Goal: Task Accomplishment & Management: Complete application form

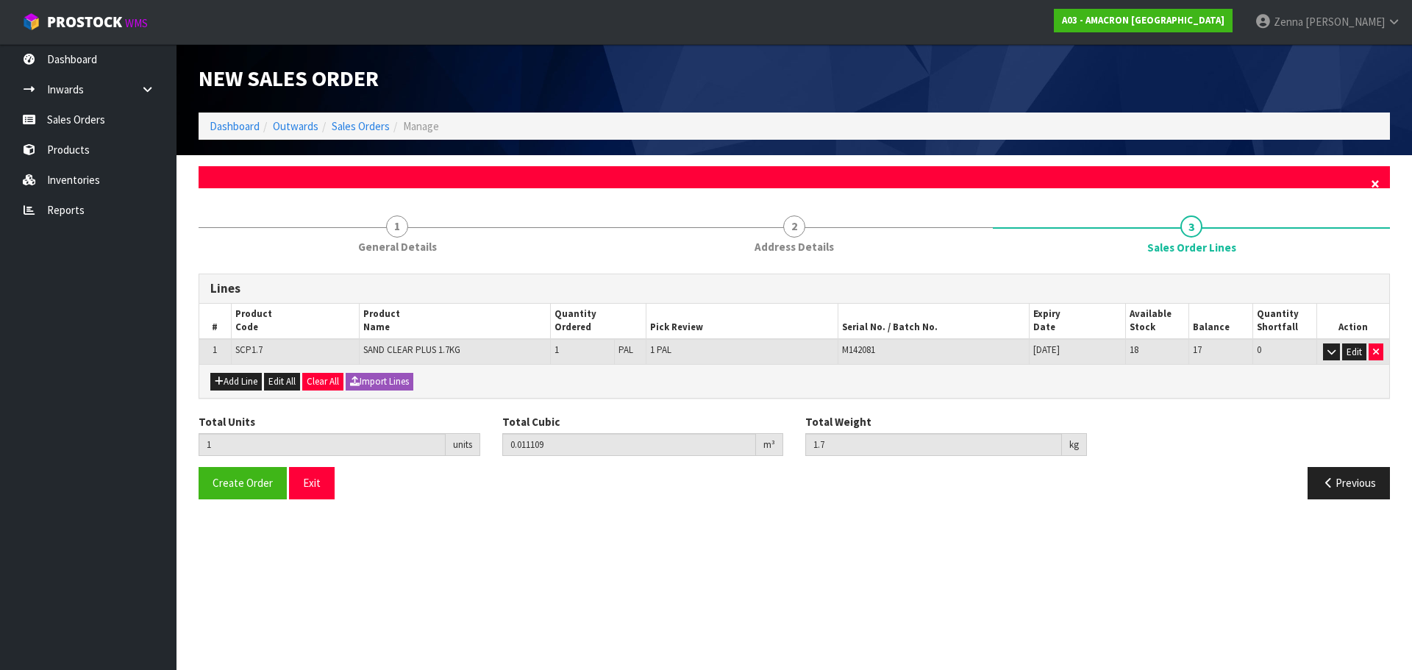
click at [1375, 177] on span "×" at bounding box center [1375, 184] width 9 height 21
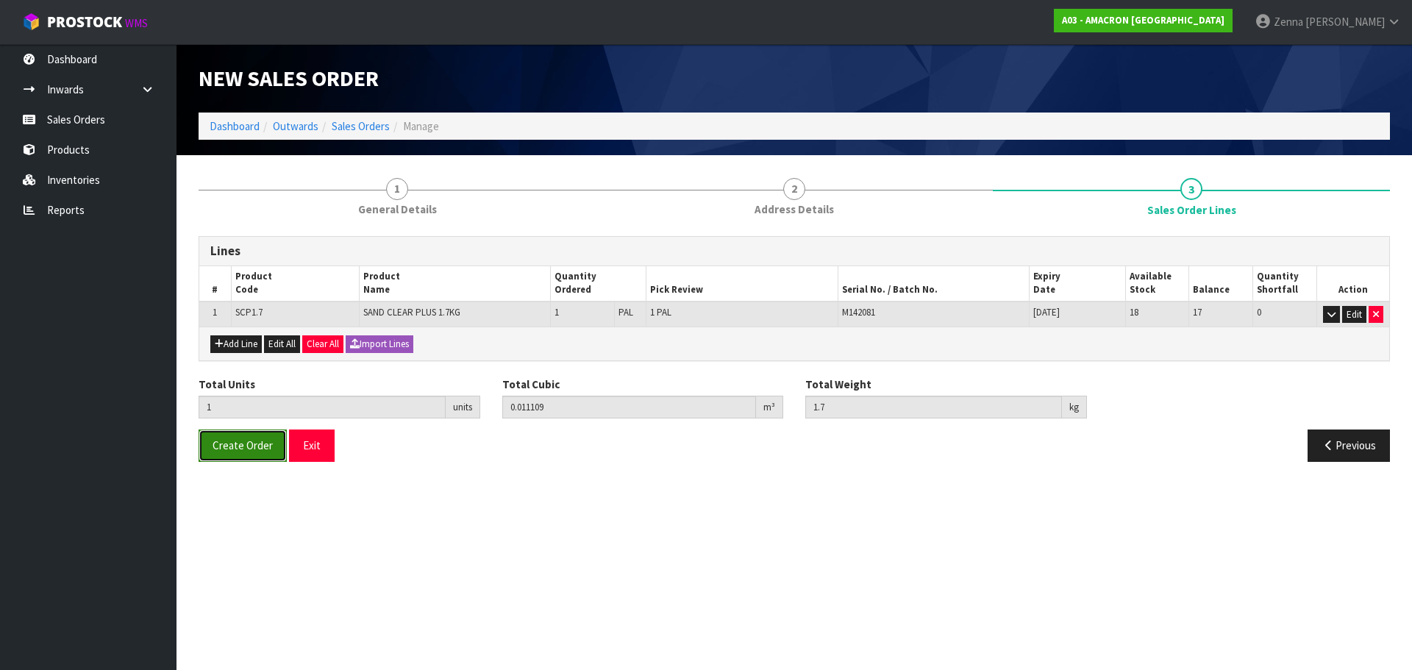
click at [225, 444] on span "Create Order" at bounding box center [242, 445] width 60 height 14
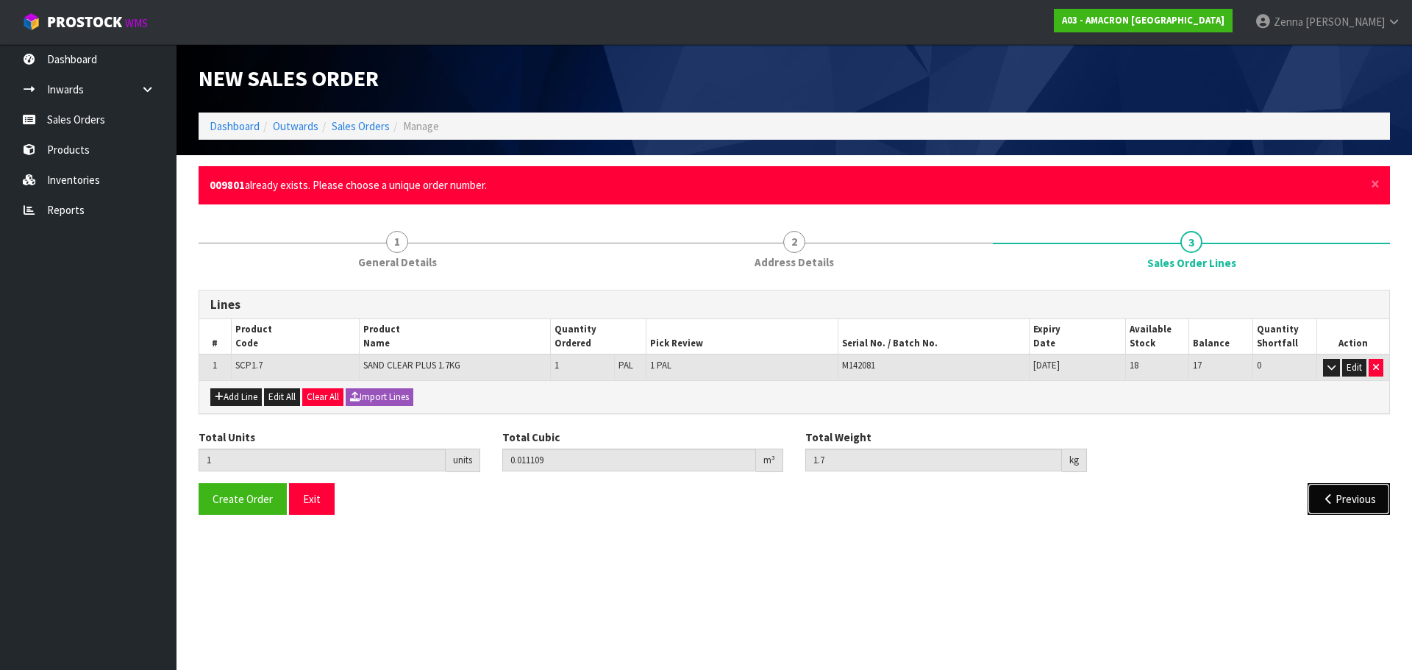
click at [1370, 504] on button "Previous" at bounding box center [1348, 499] width 82 height 32
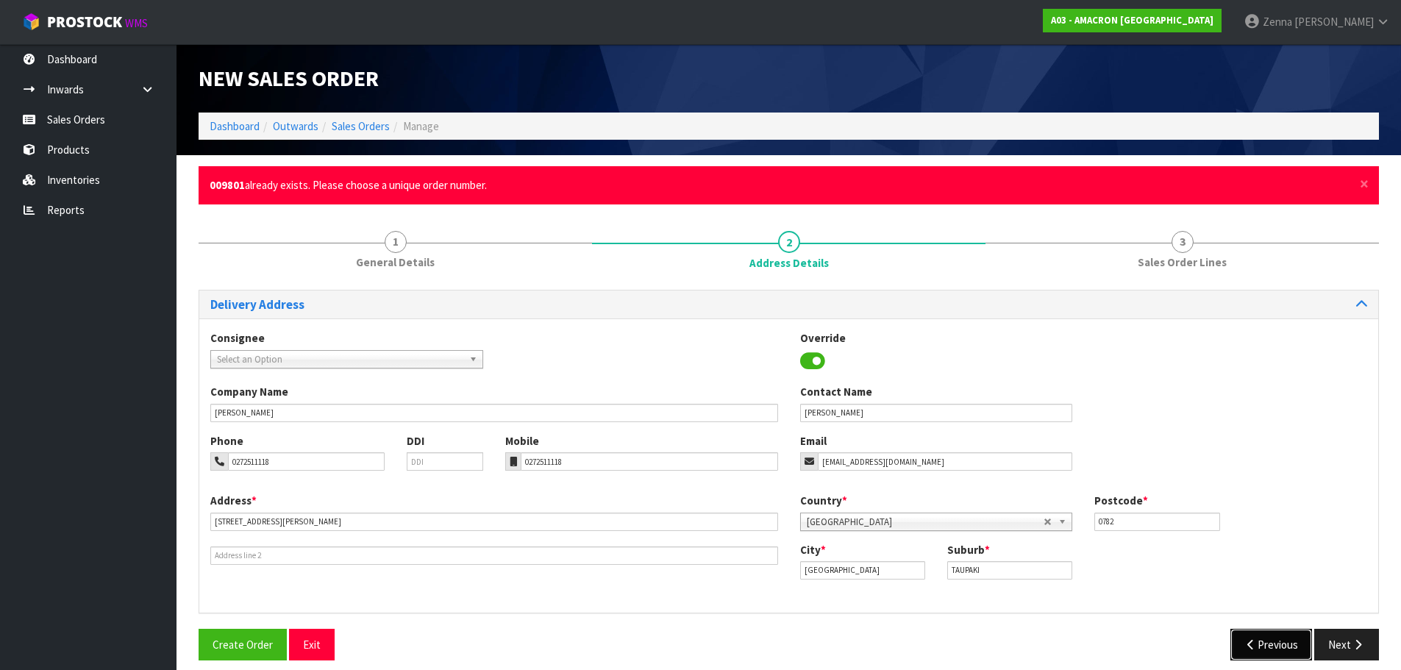
click at [1258, 637] on button "Previous" at bounding box center [1271, 645] width 82 height 32
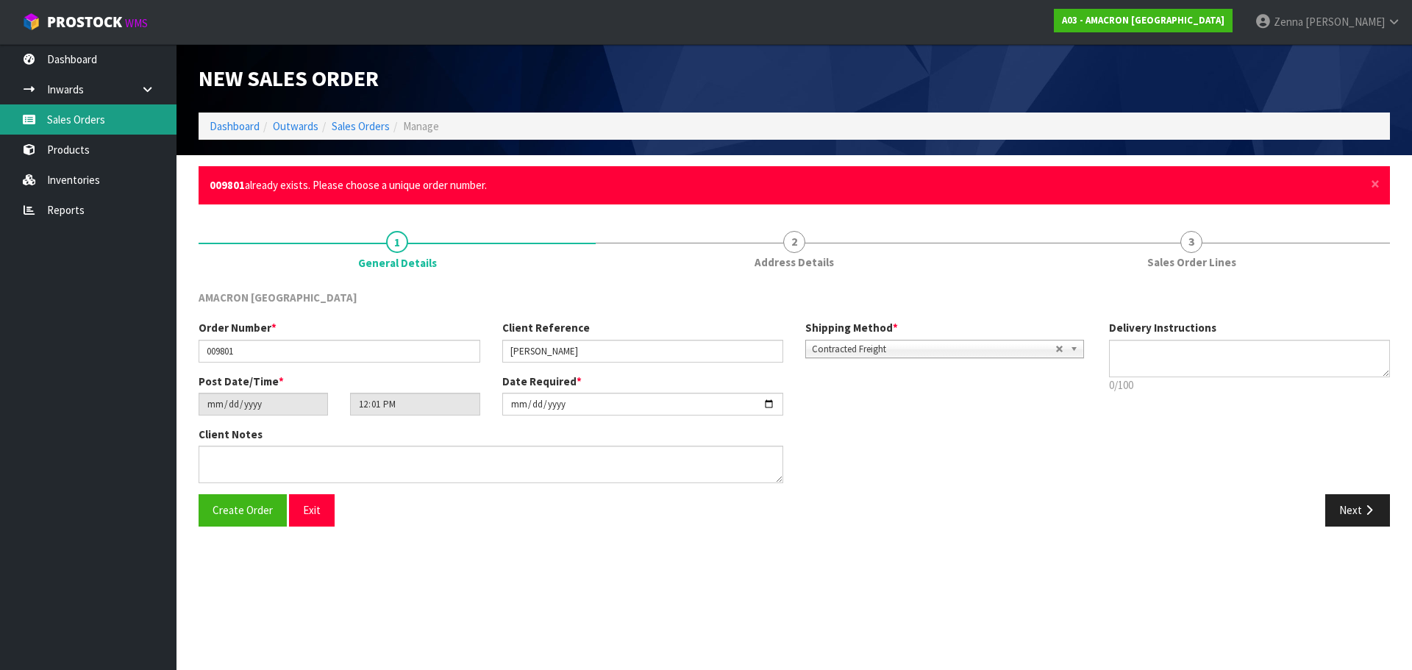
click at [89, 123] on link "Sales Orders" at bounding box center [88, 119] width 176 height 30
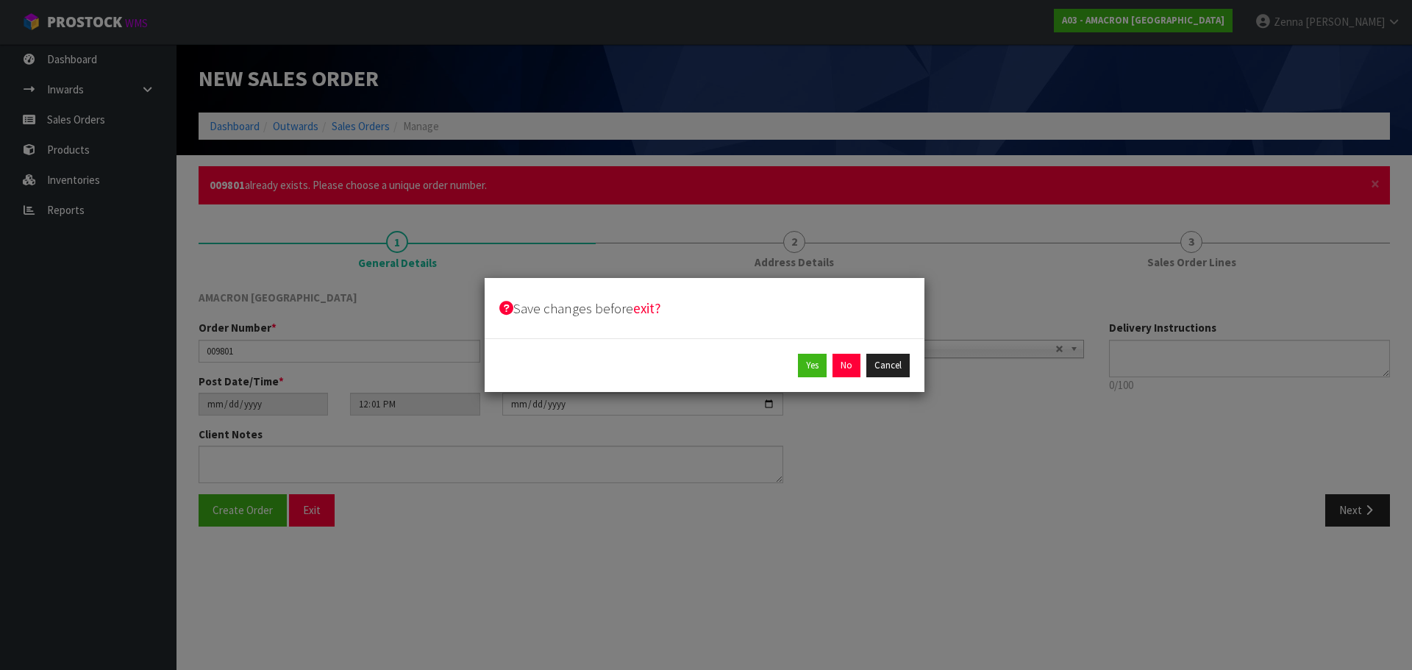
click at [772, 537] on div "Save changes before exit? Yes No Cancel" at bounding box center [706, 335] width 1412 height 670
click at [886, 369] on button "Cancel" at bounding box center [887, 366] width 43 height 24
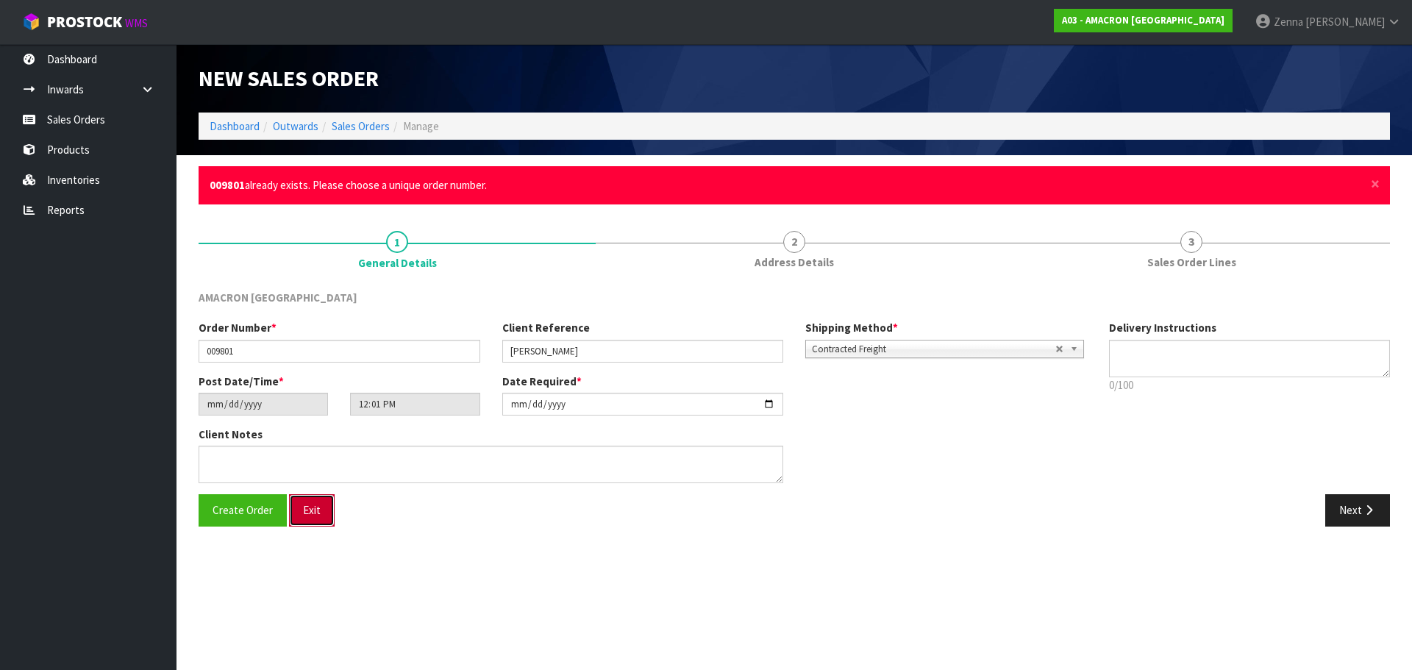
click at [314, 502] on button "Exit" at bounding box center [312, 510] width 46 height 32
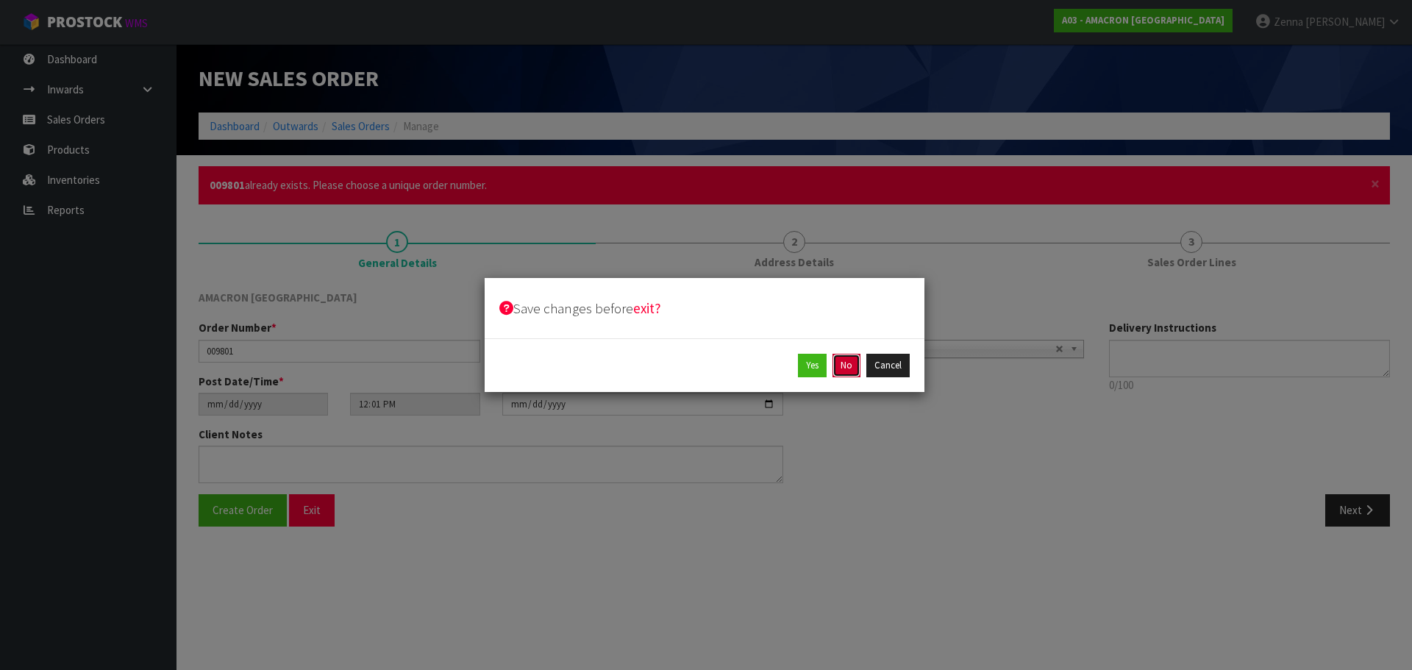
click at [844, 368] on button "No" at bounding box center [846, 366] width 28 height 24
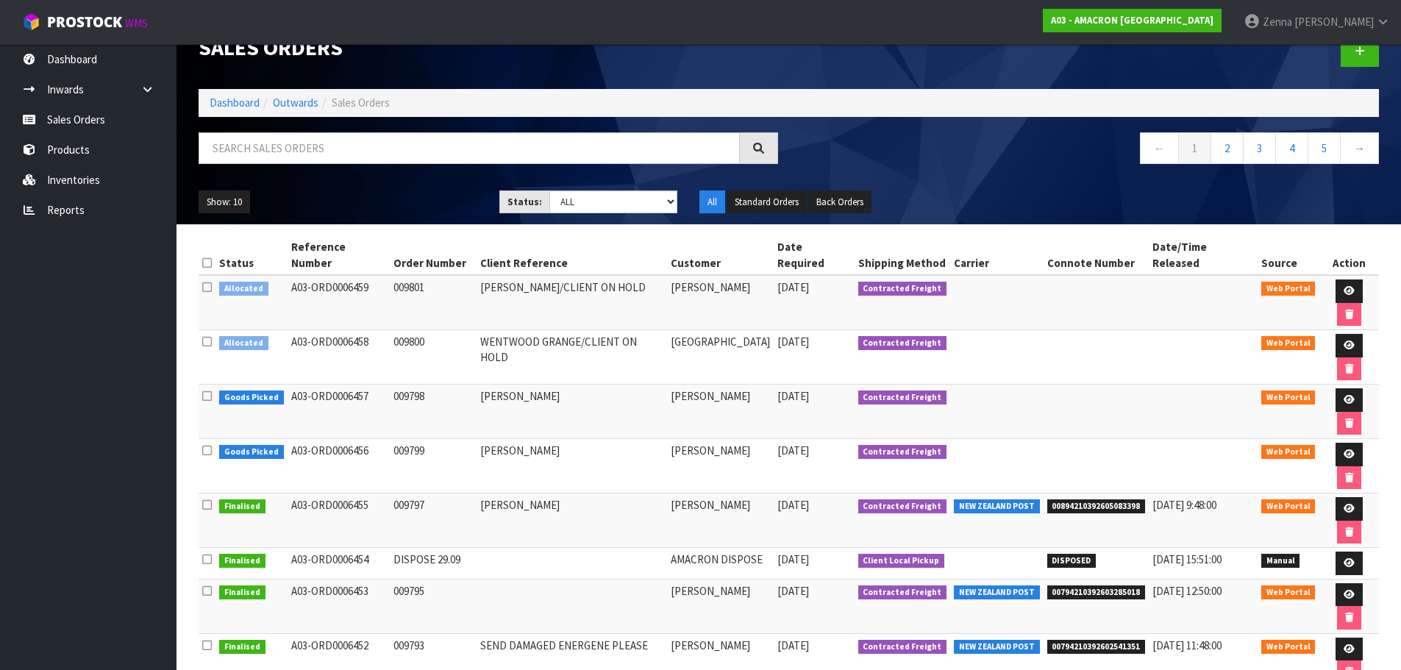
scroll to position [32, 0]
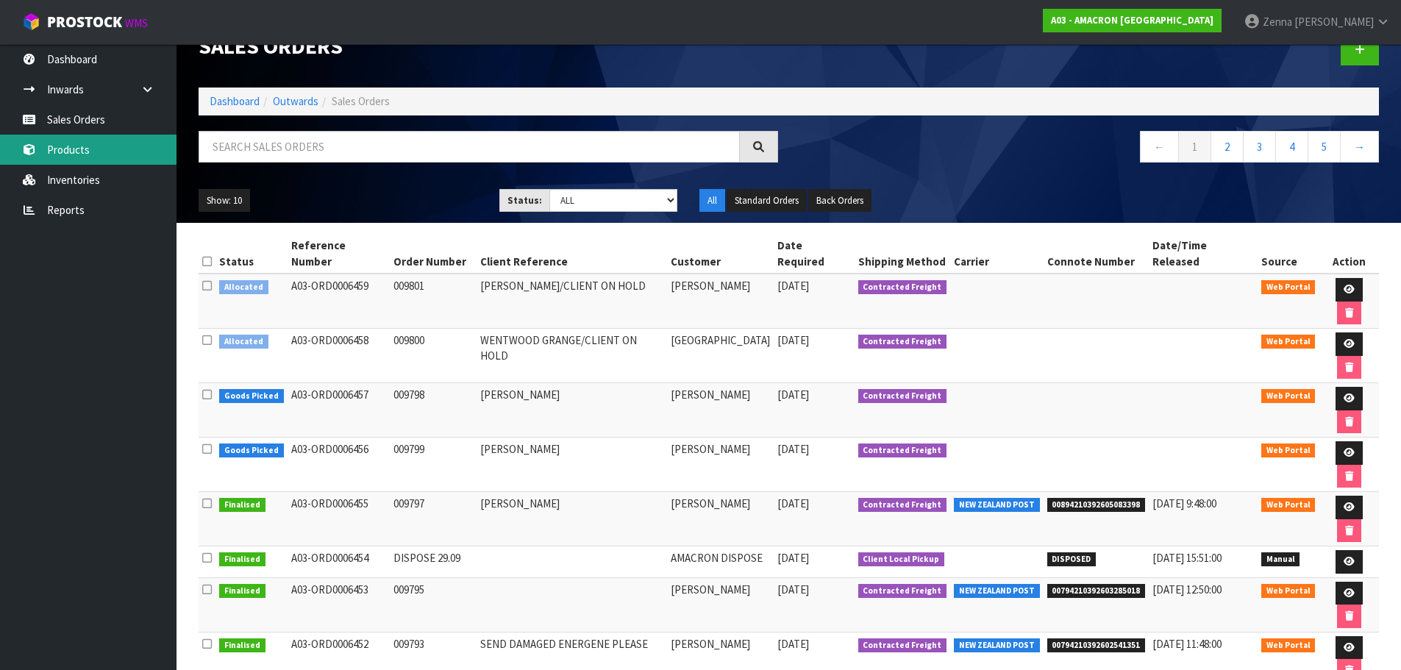
click at [104, 150] on link "Products" at bounding box center [88, 150] width 176 height 30
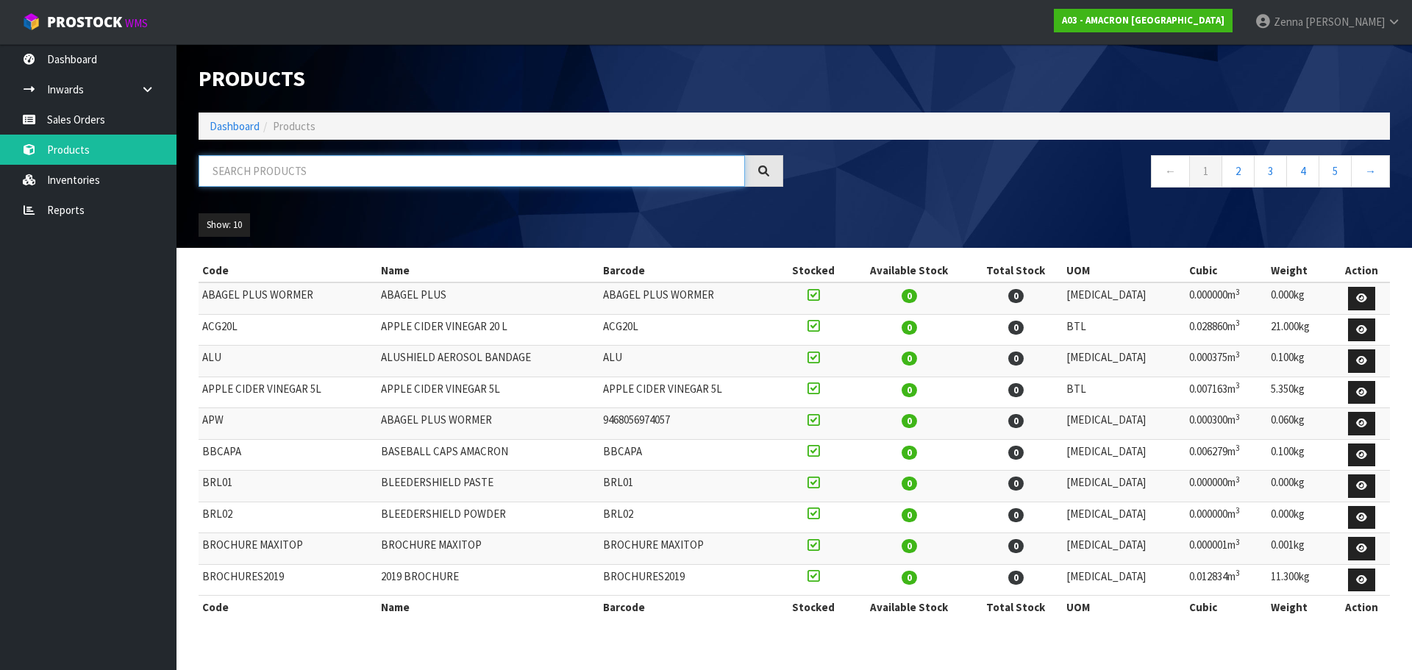
click at [277, 185] on input "text" at bounding box center [472, 171] width 546 height 32
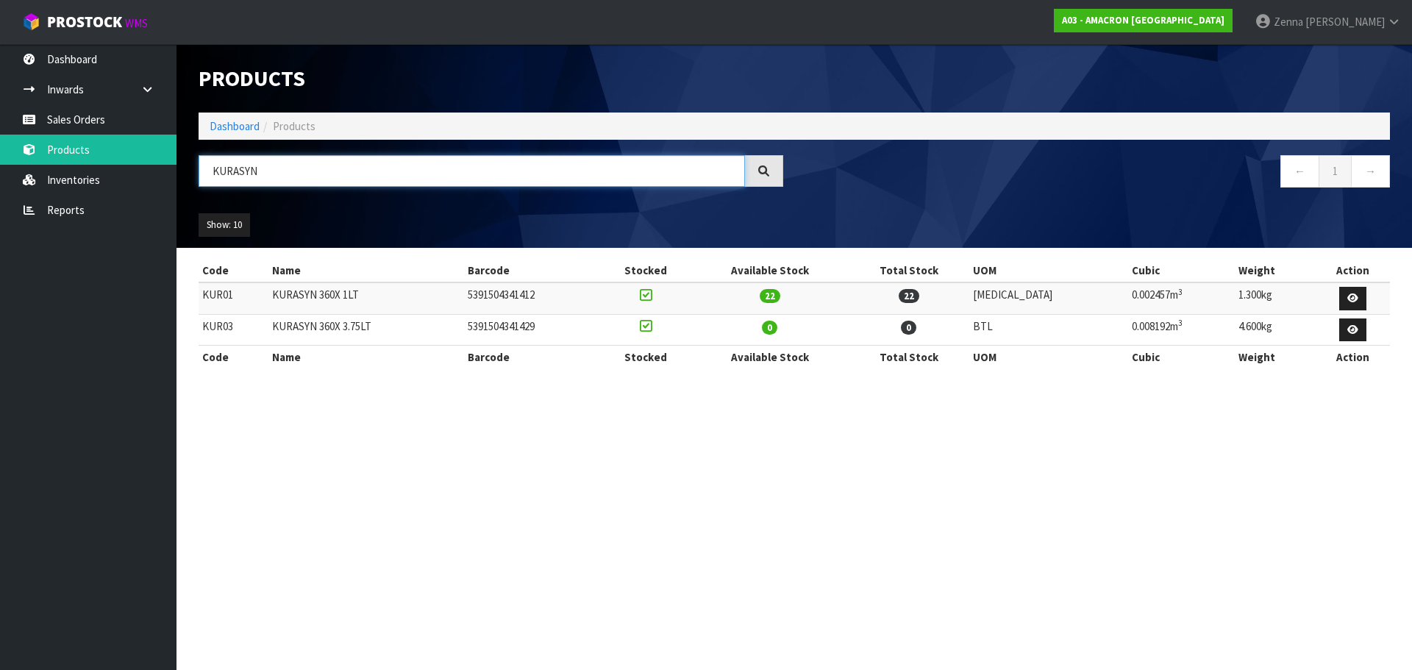
drag, startPoint x: 226, startPoint y: 175, endPoint x: 212, endPoint y: 168, distance: 15.8
click at [212, 168] on input "KURASYN" at bounding box center [472, 171] width 546 height 32
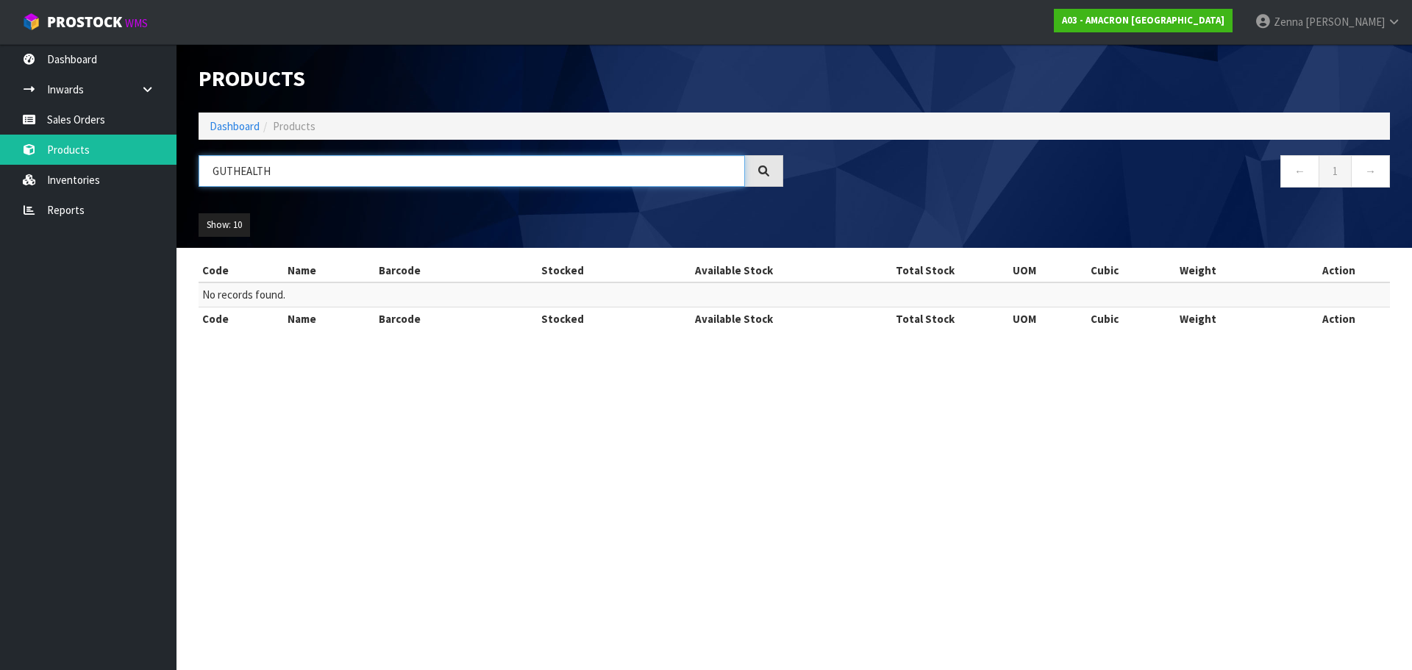
click at [231, 168] on input "GUTHEALTH" at bounding box center [472, 171] width 546 height 32
type input "GUT HEALTH"
click at [751, 177] on div at bounding box center [764, 171] width 38 height 32
drag, startPoint x: 290, startPoint y: 179, endPoint x: 198, endPoint y: 170, distance: 92.3
click at [198, 170] on div "GUT HEALTH" at bounding box center [490, 176] width 607 height 43
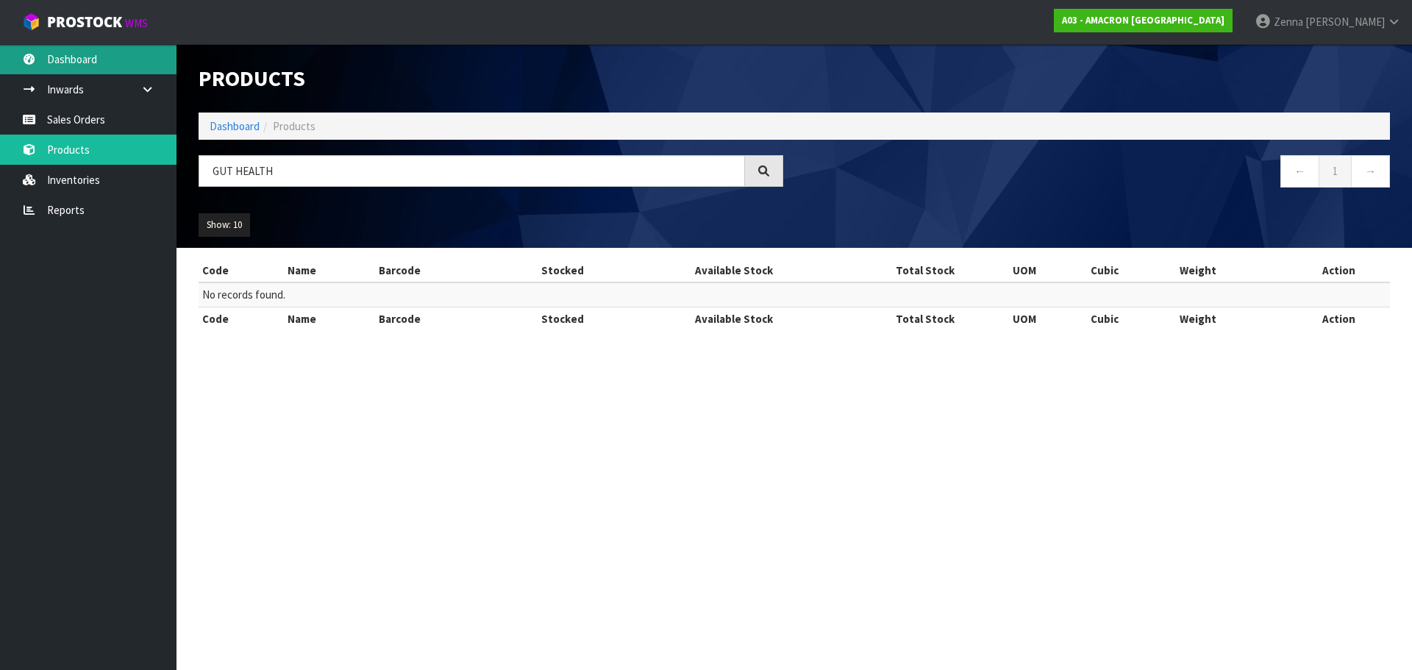
click at [79, 64] on link "Dashboard" at bounding box center [88, 59] width 176 height 30
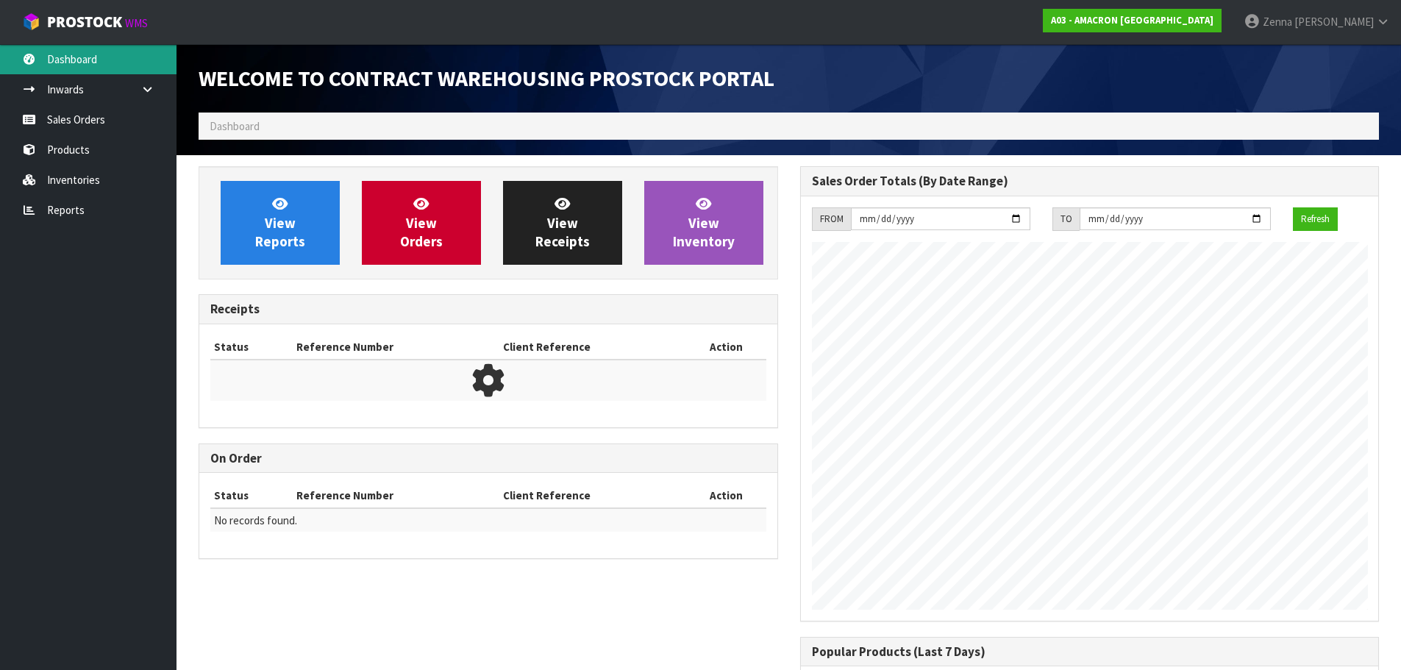
scroll to position [768, 601]
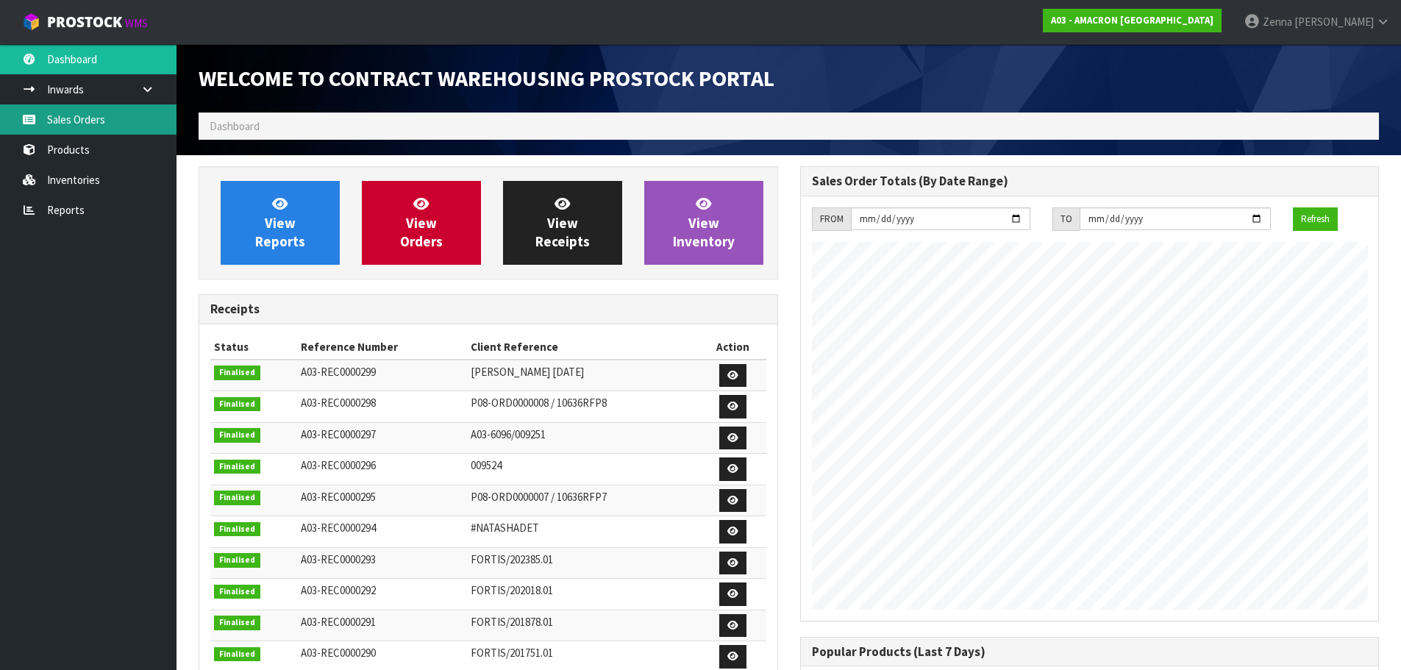
click at [78, 109] on link "Sales Orders" at bounding box center [88, 119] width 176 height 30
